Goal: Transaction & Acquisition: Purchase product/service

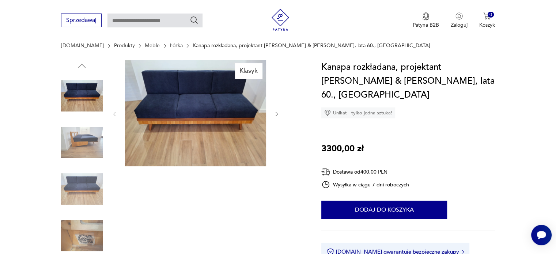
scroll to position [73, 0]
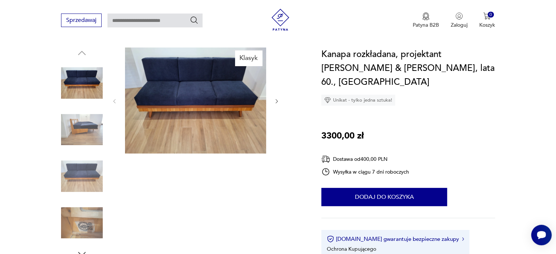
click at [89, 166] on img at bounding box center [82, 176] width 42 height 42
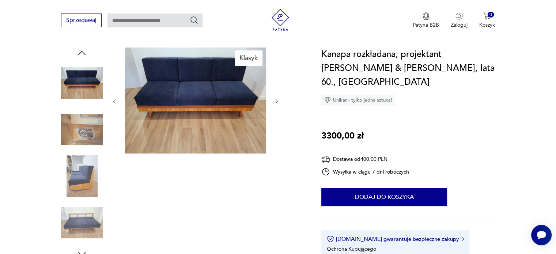
click at [80, 89] on img at bounding box center [82, 83] width 42 height 42
click at [85, 130] on img at bounding box center [82, 130] width 42 height 42
